Goal: Information Seeking & Learning: Check status

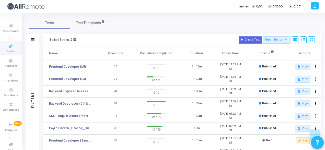
scroll to position [122, 0]
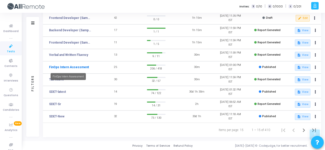
click at [76, 69] on mat-tooltip-component "FinOps Intern Assessment" at bounding box center [68, 76] width 42 height 14
click at [71, 66] on link "FinOps Intern Assessment" at bounding box center [69, 67] width 40 height 5
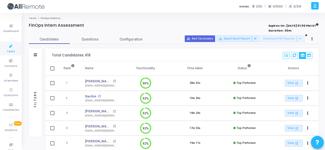
click at [35, 57] on div "Filters" at bounding box center [35, 54] width 13 height 13
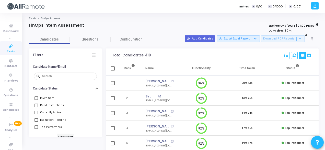
click at [100, 103] on div "Invite Sent Read Instructions Currently Active Evaluation Pending Top Performer…" at bounding box center [65, 116] width 73 height 49
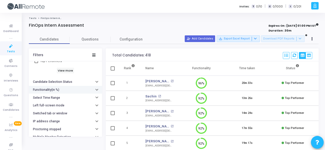
click at [70, 91] on button "Functionality(in %)" at bounding box center [65, 90] width 73 height 8
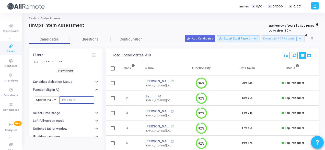
click at [72, 99] on input "number" at bounding box center [77, 99] width 31 height 3
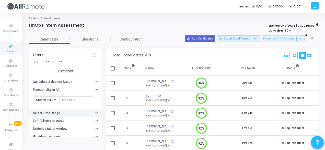
click at [61, 109] on button "Select Time Range" at bounding box center [65, 113] width 73 height 8
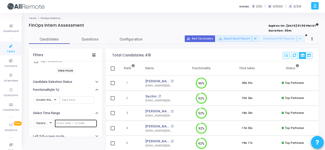
click at [73, 123] on div at bounding box center [76, 123] width 38 height 8
click at [73, 123] on input "text" at bounding box center [76, 122] width 38 height 3
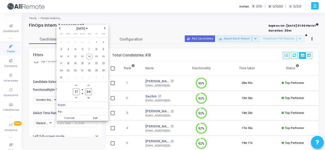
click at [157, 54] on div at bounding box center [162, 75] width 325 height 150
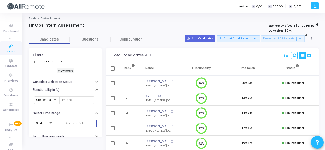
click at [102, 117] on div "Candidate Name/Email search Candidate Status Invite Sent Read Instructions Curr…" at bounding box center [65, 98] width 73 height 75
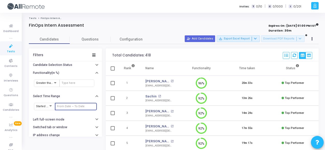
click at [83, 105] on input "text" at bounding box center [76, 106] width 38 height 3
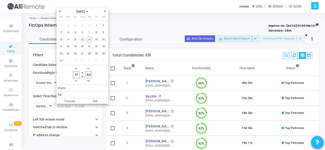
click at [84, 40] on span "13" at bounding box center [82, 39] width 6 height 6
click at [73, 40] on span "12" at bounding box center [75, 39] width 6 height 6
click at [92, 40] on tr "10 11 12 13 14 15 16" at bounding box center [82, 39] width 49 height 7
click at [92, 40] on span "14" at bounding box center [89, 39] width 6 height 6
click at [100, 100] on span "Set" at bounding box center [95, 101] width 26 height 6
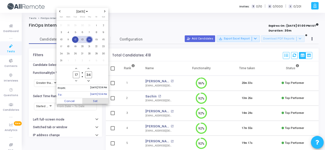
type input "8/12/2025, 5:34 PM - 8/14/2025, 5:34 PM"
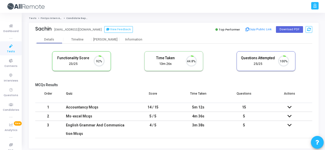
scroll to position [11, 13]
click at [138, 40] on div "Information" at bounding box center [134, 40] width 28 height 4
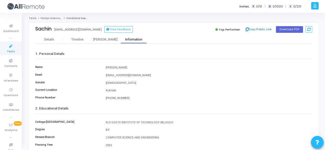
scroll to position [118, 0]
